Goal: Task Accomplishment & Management: Manage account settings

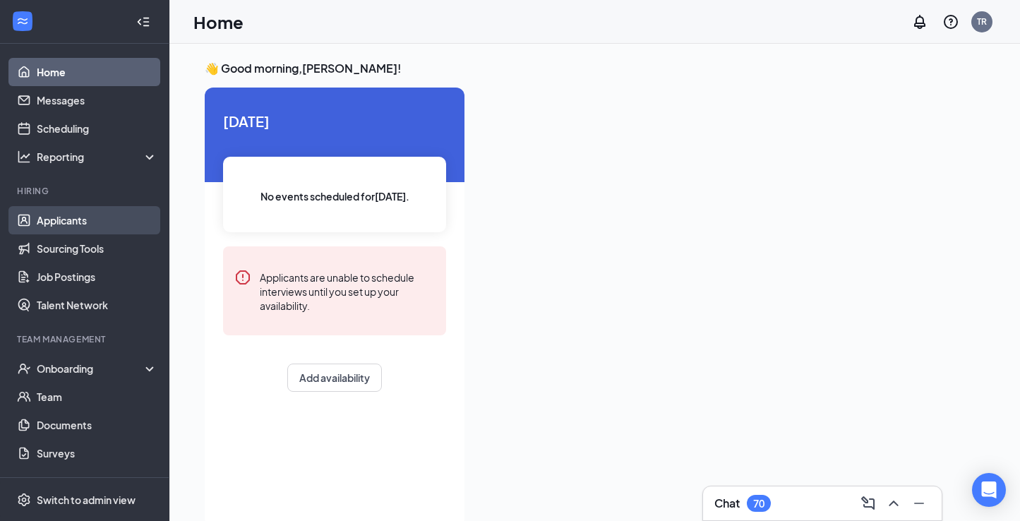
click at [66, 220] on link "Applicants" at bounding box center [97, 220] width 121 height 28
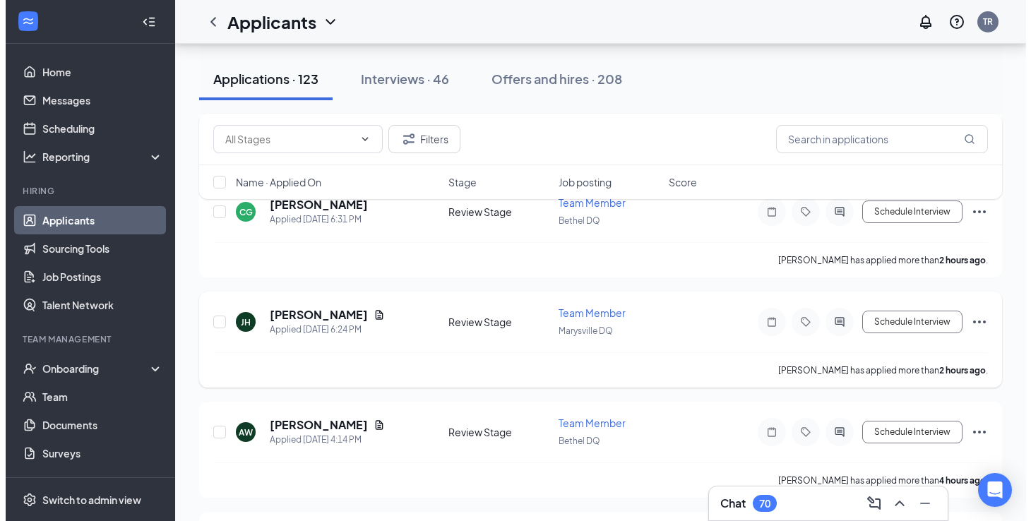
scroll to position [462, 0]
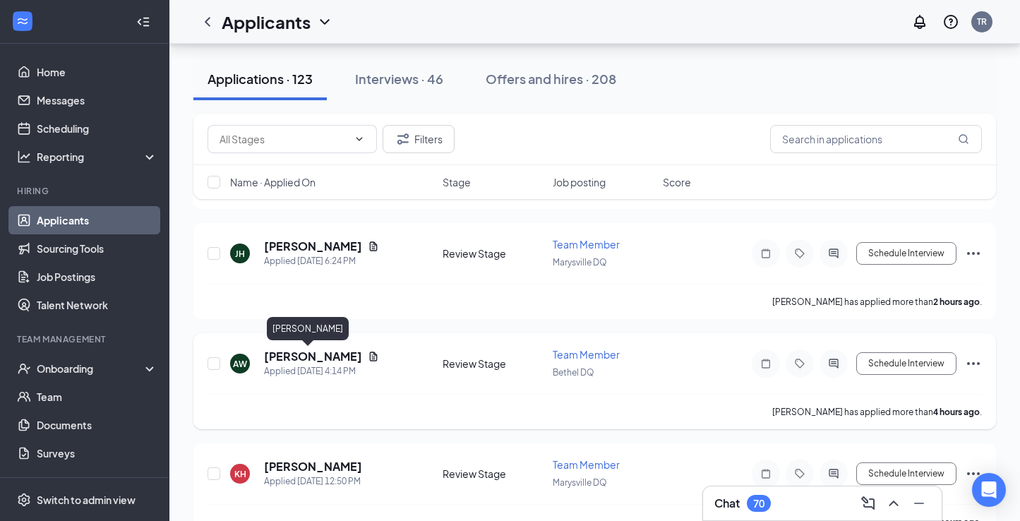
click at [296, 356] on h5 "[PERSON_NAME]" at bounding box center [313, 357] width 98 height 16
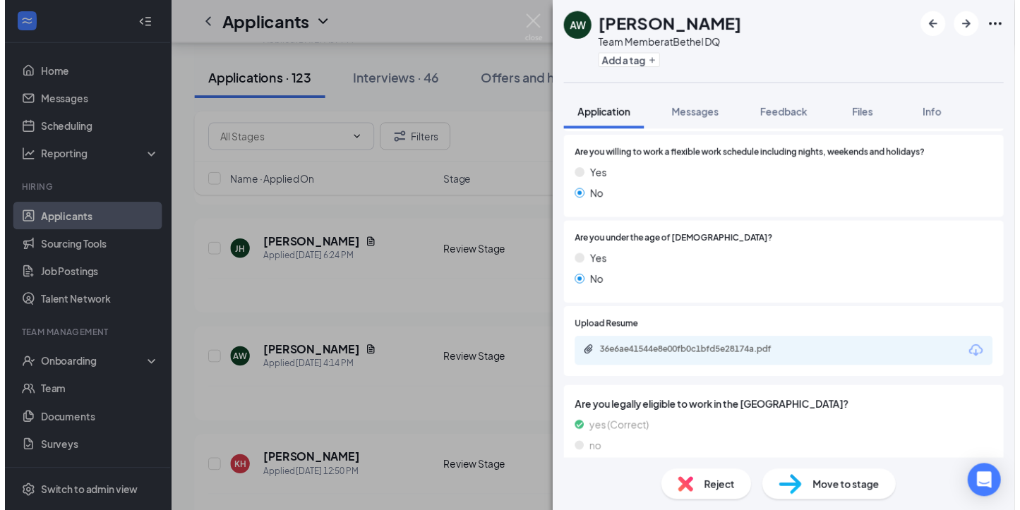
scroll to position [1113, 0]
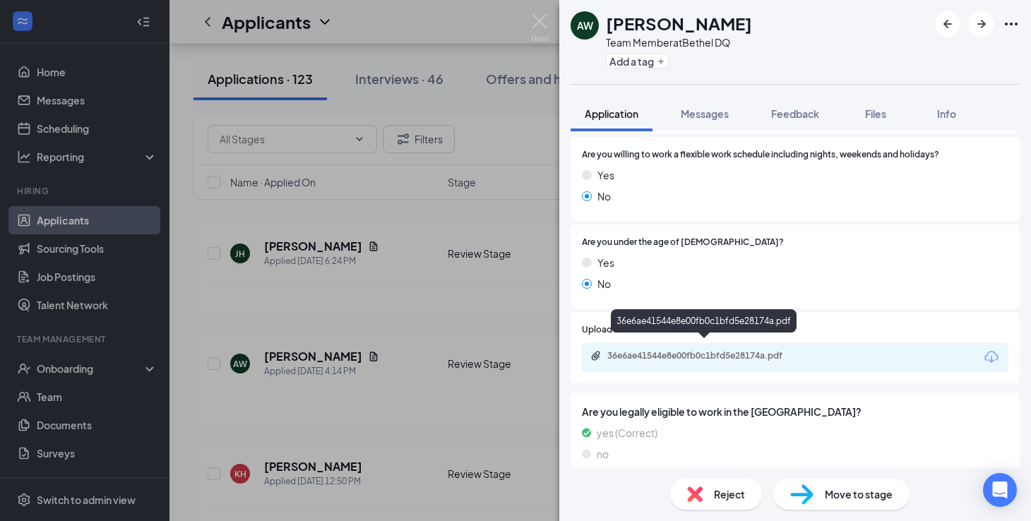
click at [670, 350] on div "36e6ae41544e8e00fb0c1bfd5e28174a.pdf" at bounding box center [706, 355] width 198 height 11
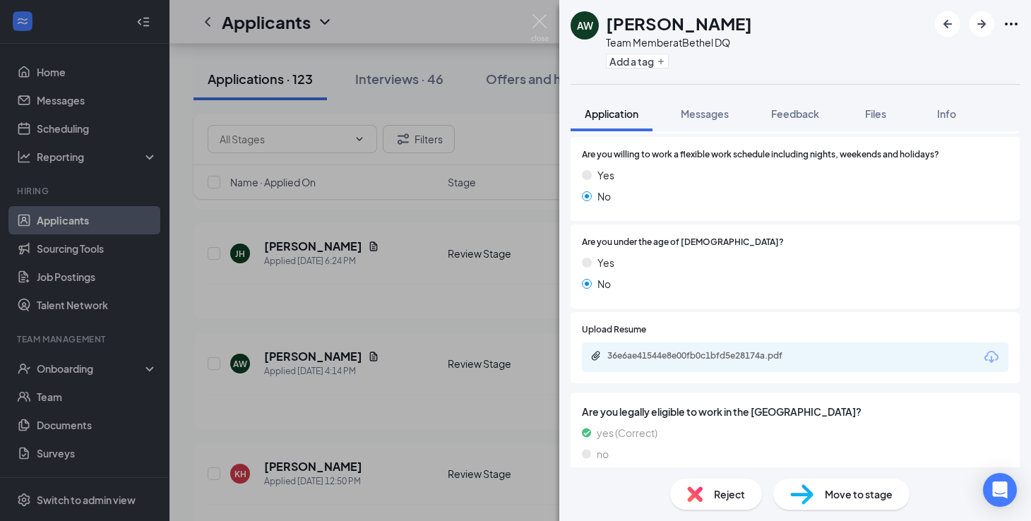
click at [388, 294] on div "AW [PERSON_NAME] Team Member at Bethel DQ Add a tag Application Messages Feedba…" at bounding box center [515, 260] width 1031 height 521
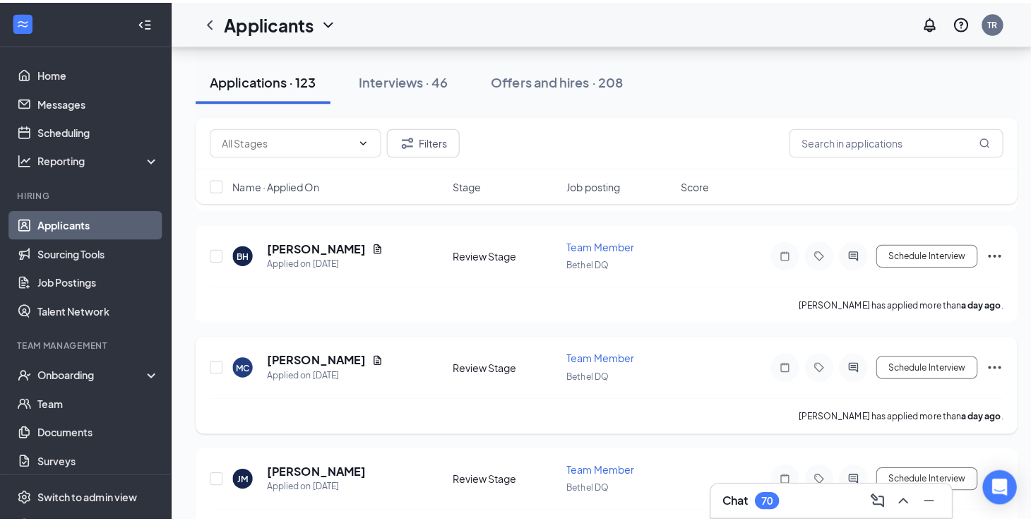
scroll to position [1268, 0]
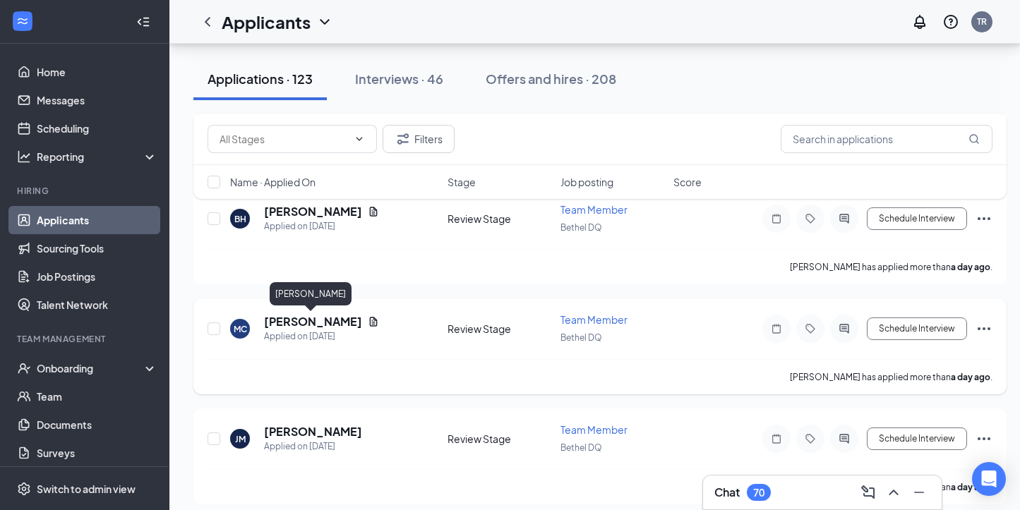
click at [299, 321] on h5 "[PERSON_NAME]" at bounding box center [313, 322] width 98 height 16
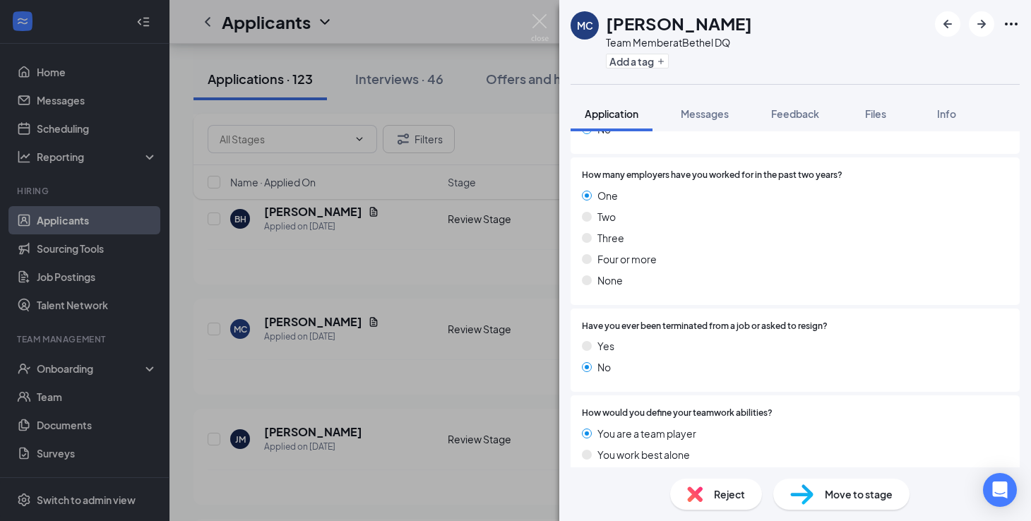
scroll to position [1119, 0]
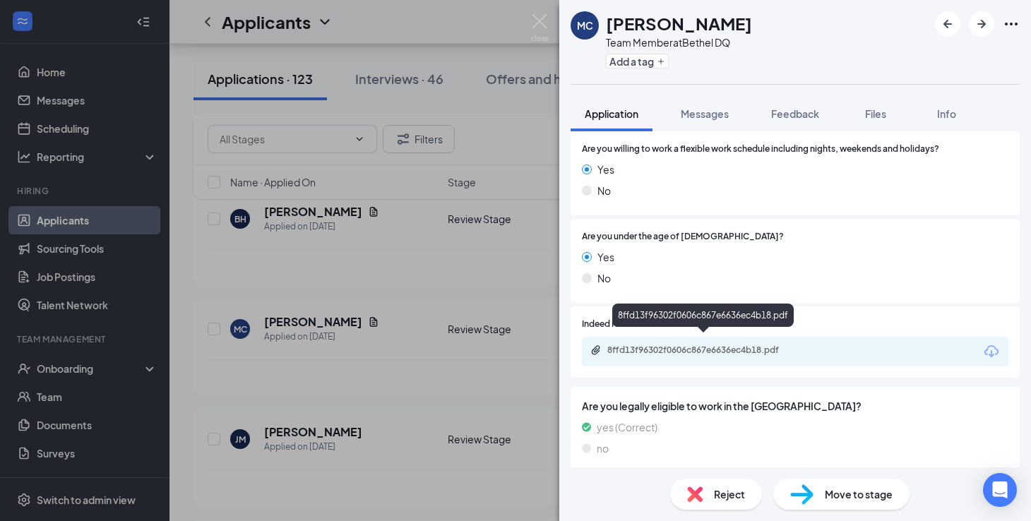
click at [683, 344] on div "8ffd13f96302f0606c867e6636ec4b18.pdf" at bounding box center [706, 349] width 198 height 11
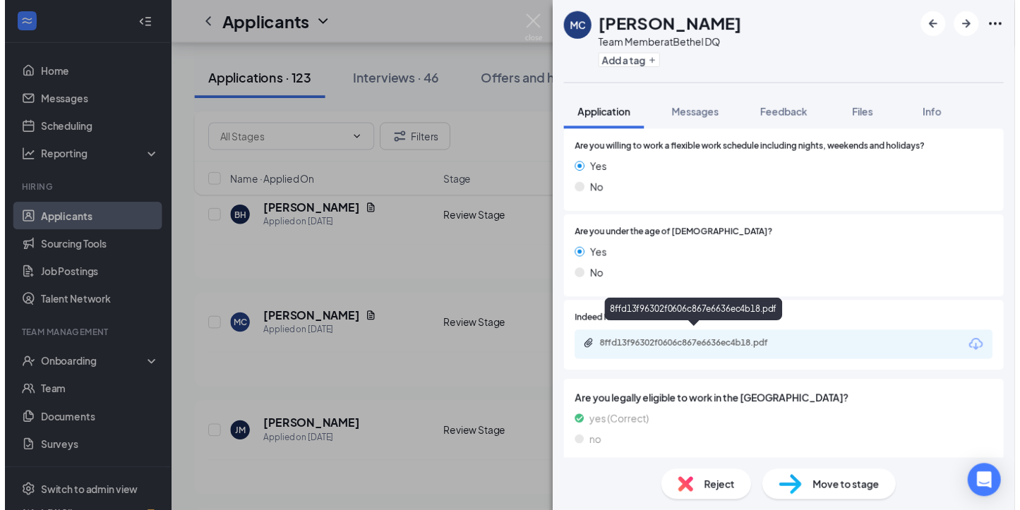
scroll to position [1113, 0]
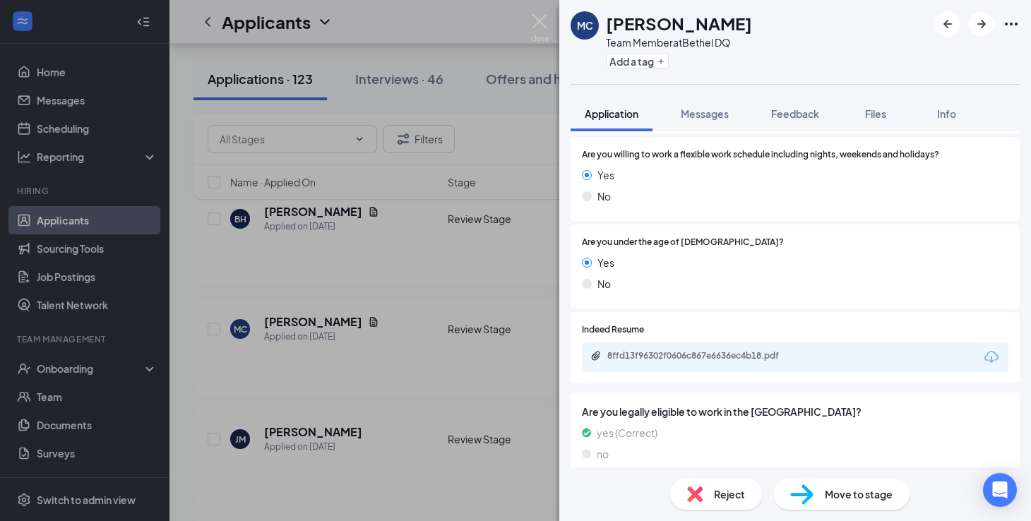
click at [389, 172] on div "MC [PERSON_NAME] Team Member at Bethel DQ Add a tag Application Messages Feedba…" at bounding box center [515, 260] width 1031 height 521
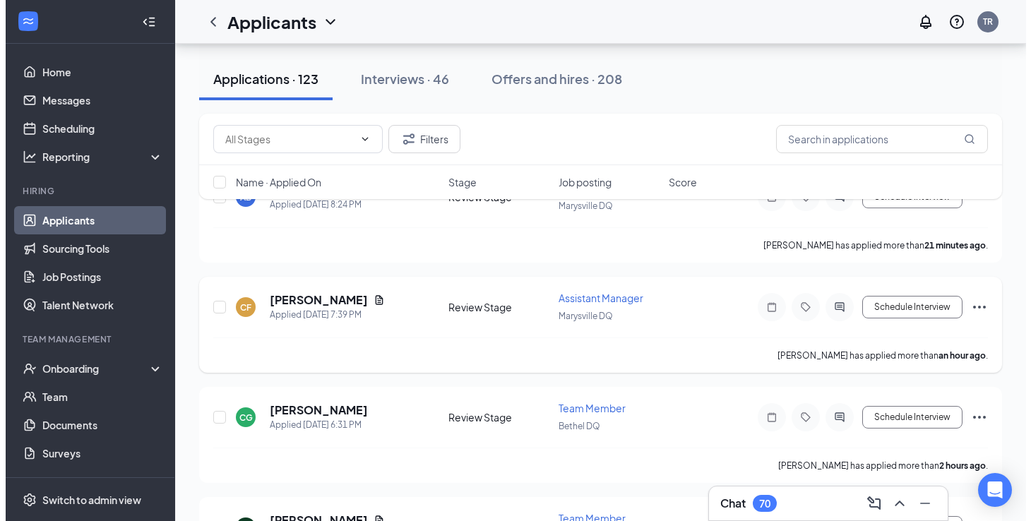
scroll to position [242, 0]
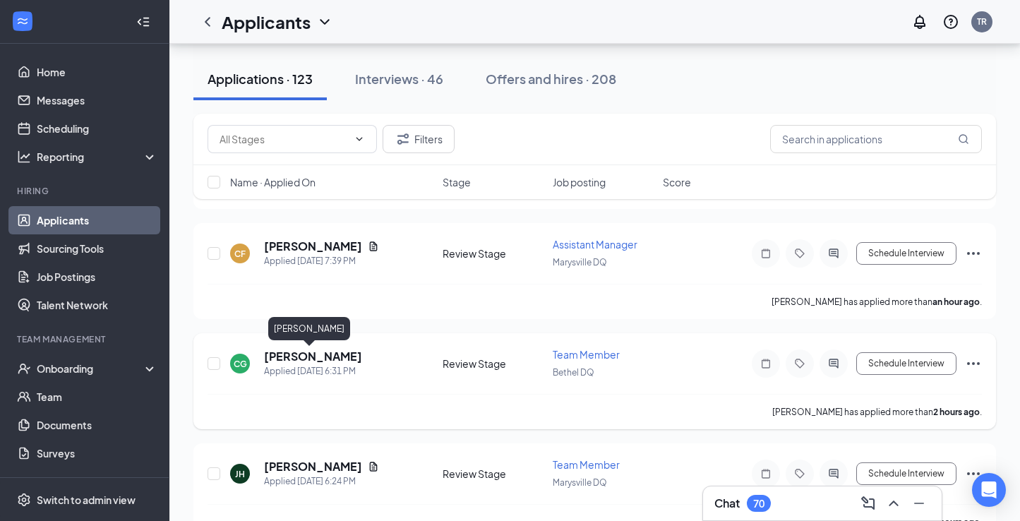
click at [296, 358] on h5 "[PERSON_NAME]" at bounding box center [313, 357] width 98 height 16
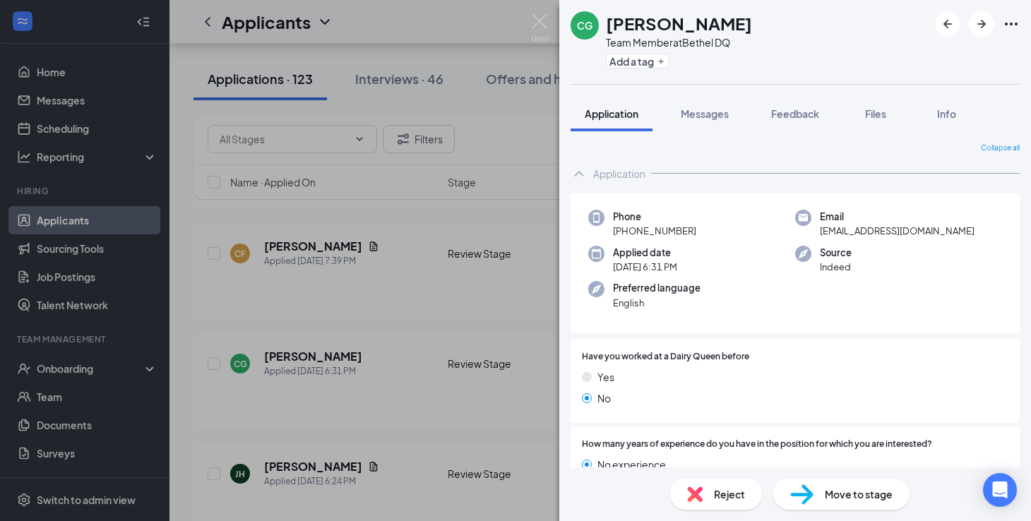
click at [426, 376] on div "CG Carolina Guia Team Member at Bethel DQ Add a tag Application Messages Feedba…" at bounding box center [515, 260] width 1031 height 521
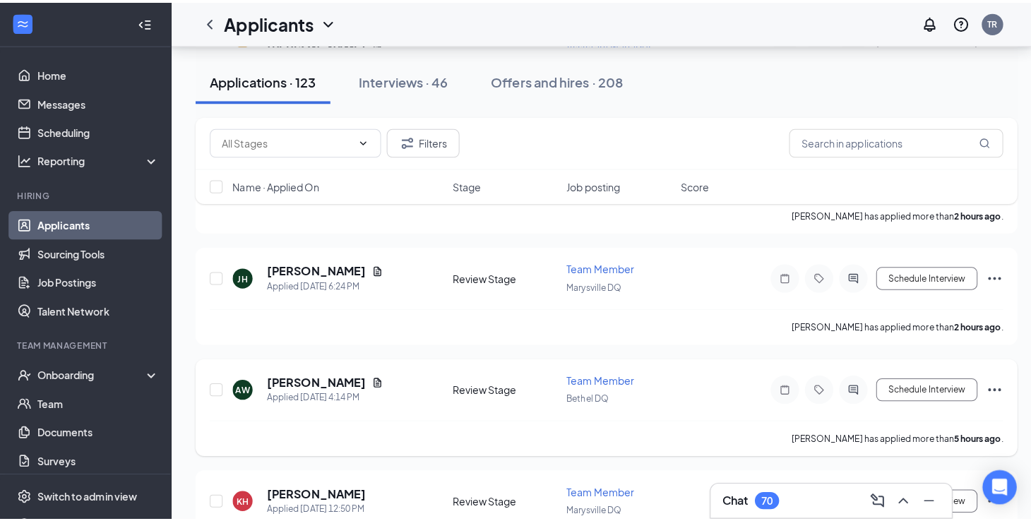
scroll to position [445, 0]
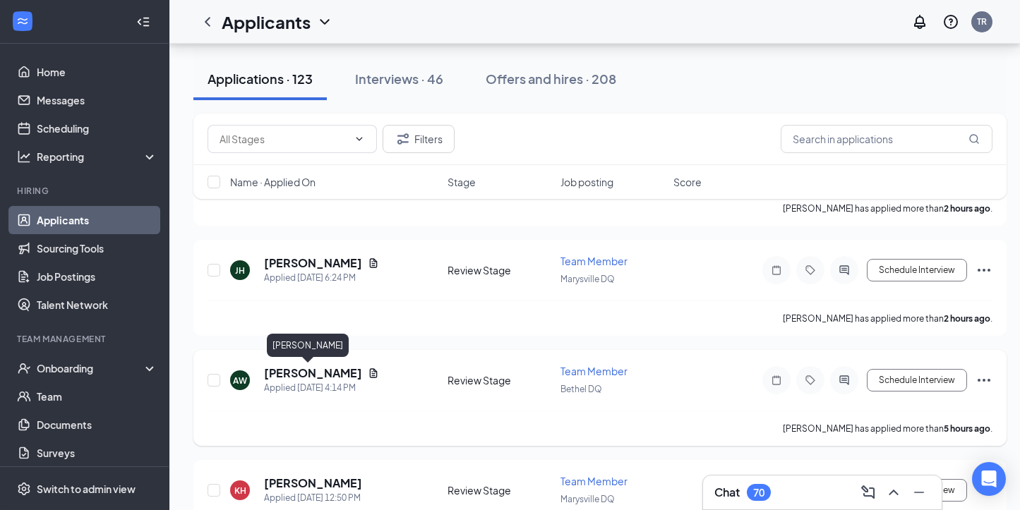
click at [301, 368] on h5 "[PERSON_NAME]" at bounding box center [313, 374] width 98 height 16
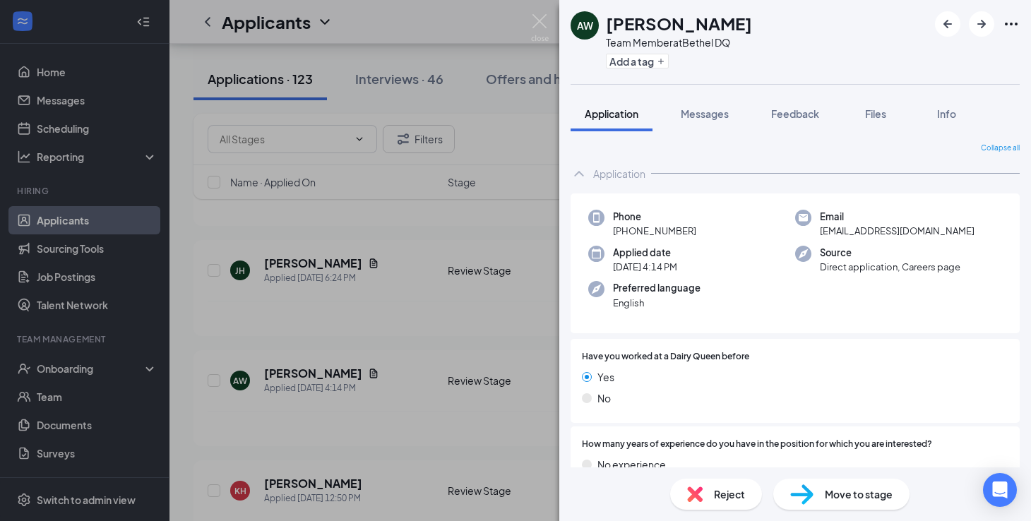
click at [477, 411] on div "AW [PERSON_NAME] Team Member at Bethel DQ Add a tag Application Messages Feedba…" at bounding box center [515, 260] width 1031 height 521
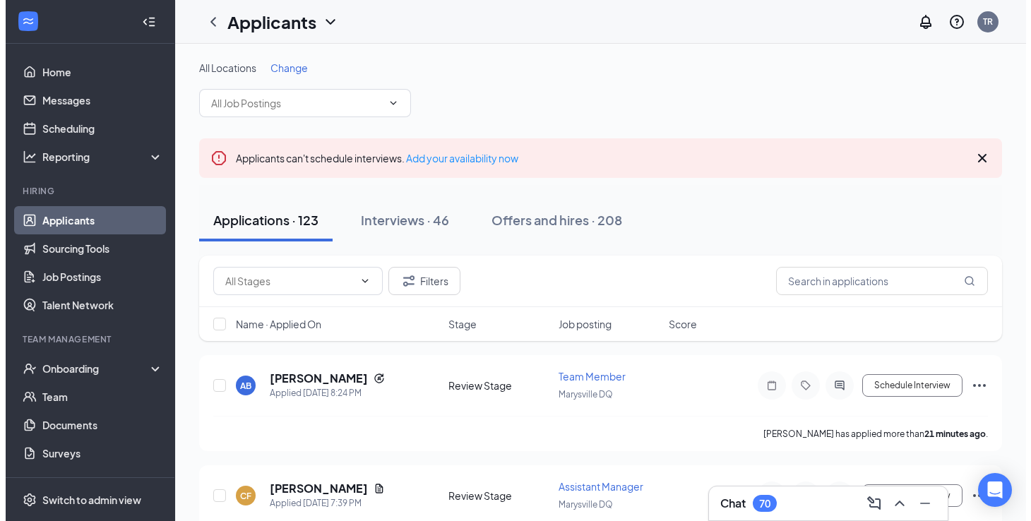
scroll to position [3, 0]
